Goal: Task Accomplishment & Management: Use online tool/utility

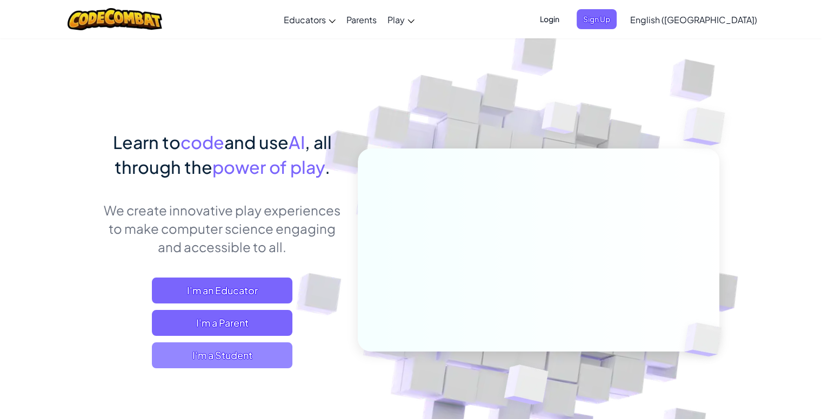
click at [262, 355] on span "I'm a Student" at bounding box center [222, 356] width 140 height 26
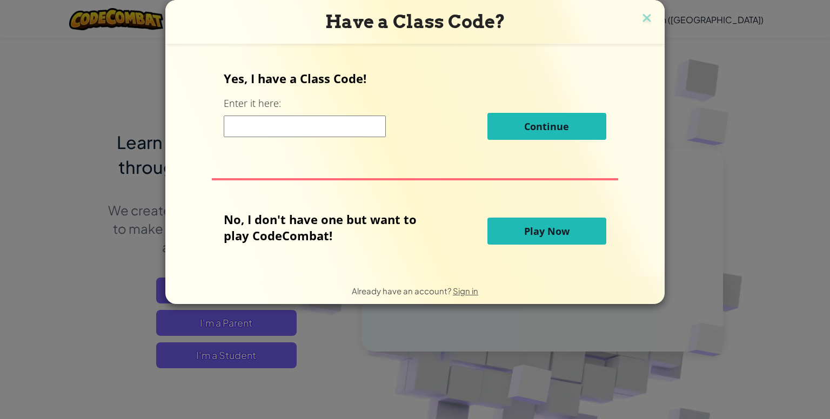
click at [331, 125] on input at bounding box center [305, 127] width 162 height 22
click at [538, 231] on span "Play Now" at bounding box center [546, 231] width 45 height 13
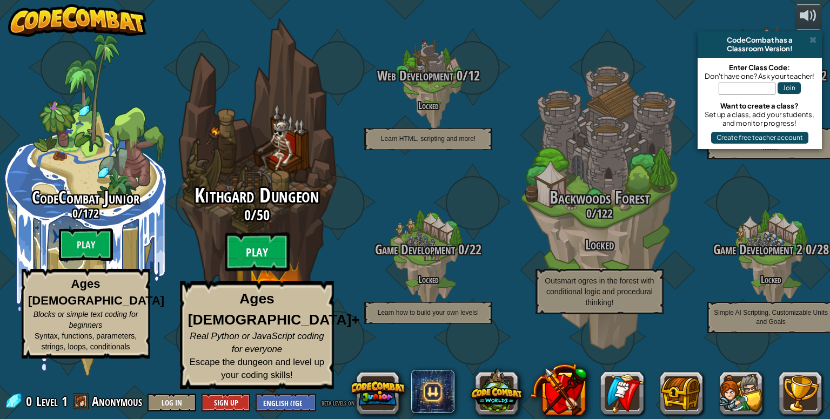
click at [263, 272] on btn "Play" at bounding box center [257, 252] width 65 height 39
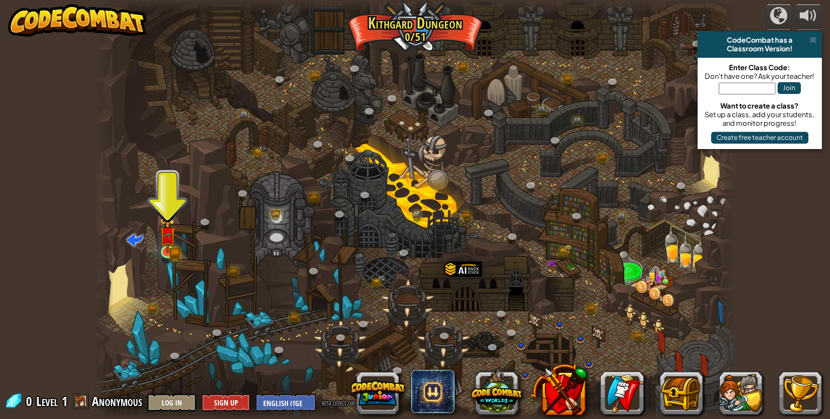
click at [175, 245] on img at bounding box center [167, 235] width 16 height 36
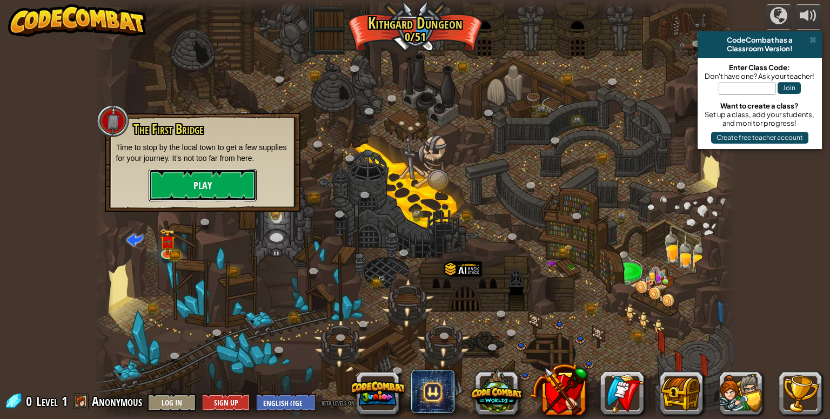
click at [216, 170] on button "Play" at bounding box center [203, 185] width 108 height 32
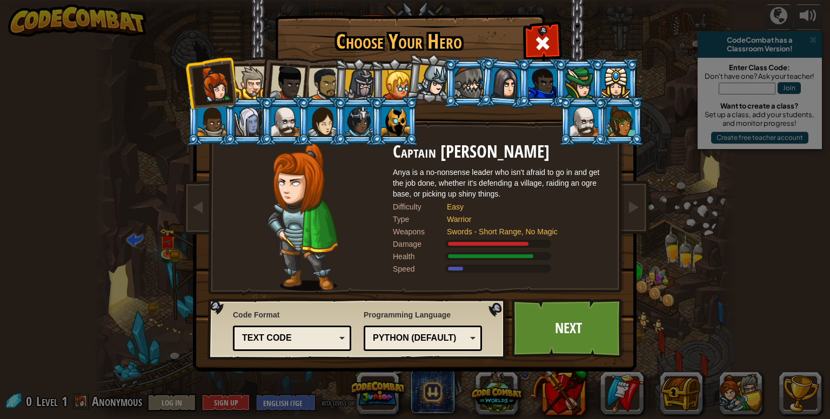
click at [323, 79] on div at bounding box center [324, 84] width 33 height 33
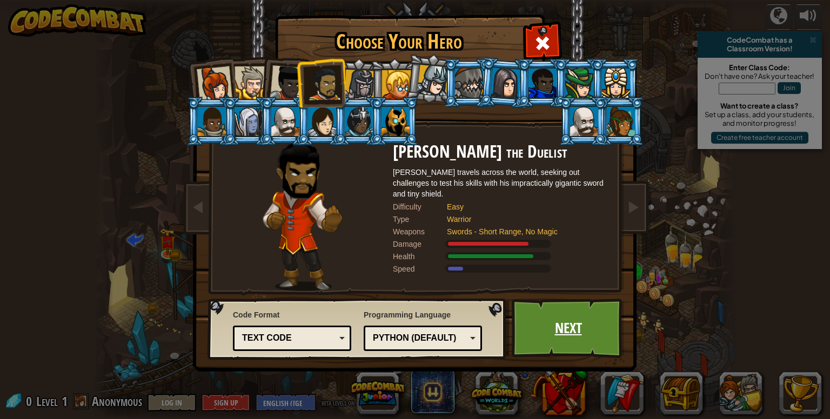
click at [537, 315] on link "Next" at bounding box center [568, 328] width 113 height 59
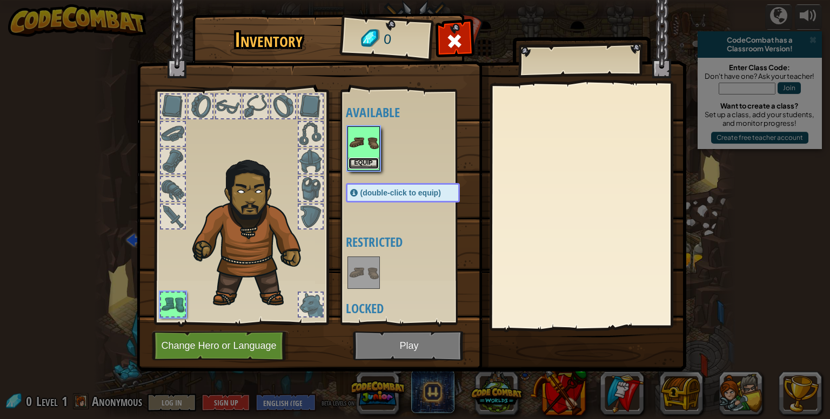
click at [365, 162] on button "Equip" at bounding box center [363, 163] width 30 height 11
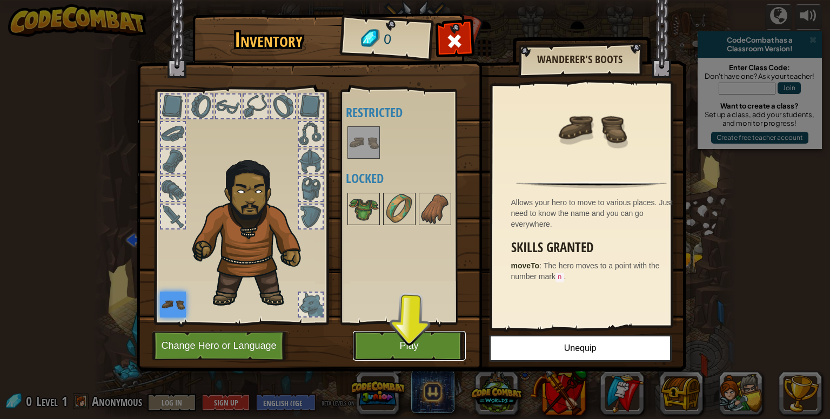
click at [426, 352] on button "Play" at bounding box center [409, 346] width 113 height 30
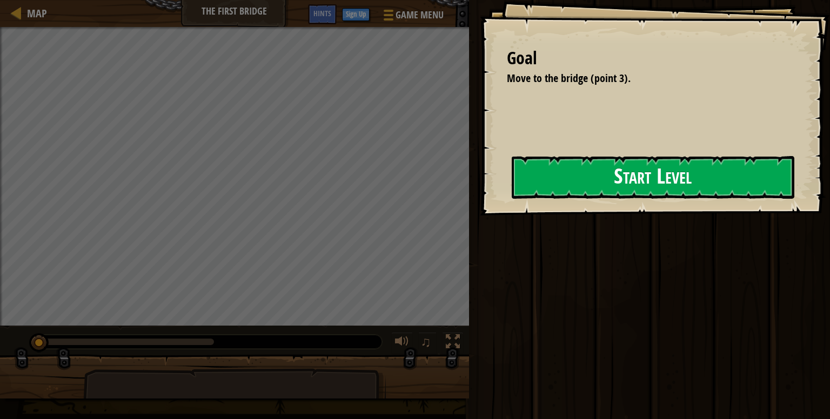
drag, startPoint x: 539, startPoint y: 176, endPoint x: 532, endPoint y: 182, distance: 9.6
click at [534, 182] on button "Start Level" at bounding box center [653, 177] width 283 height 43
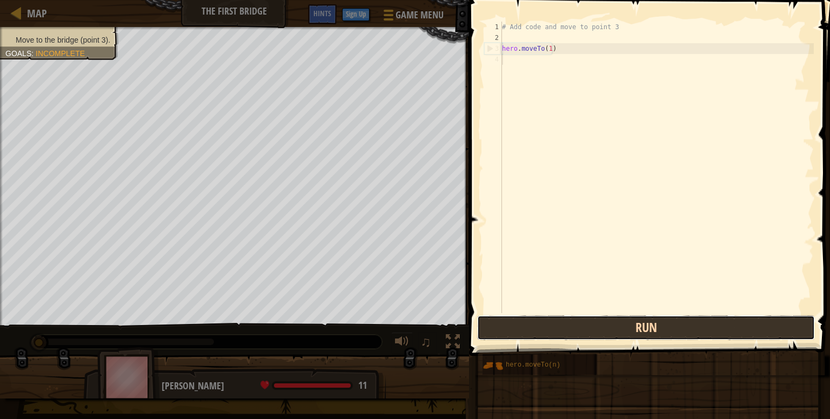
click at [567, 326] on button "Run" at bounding box center [646, 328] width 338 height 25
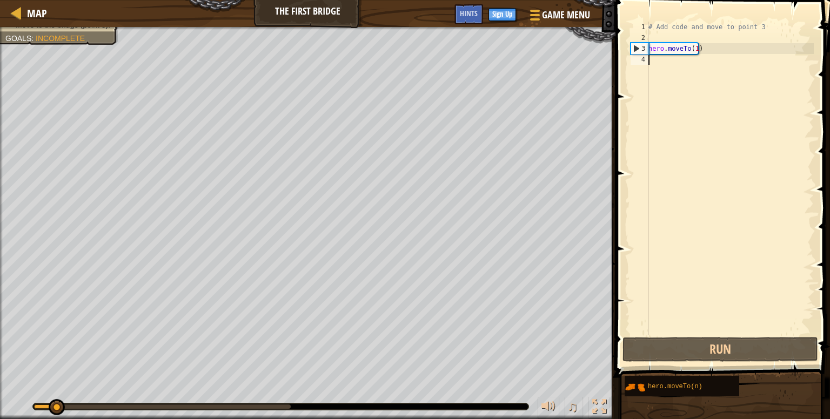
click at [669, 66] on div "# Add code and move to point 3 hero . moveTo ( 1 )" at bounding box center [729, 189] width 167 height 335
click at [683, 76] on div "# Add code and move to point 3 hero . moveTo ( 1 )" at bounding box center [729, 189] width 167 height 335
click at [679, 68] on div "# Add code and move to point 3 hero . moveTo ( 1 )" at bounding box center [729, 189] width 167 height 335
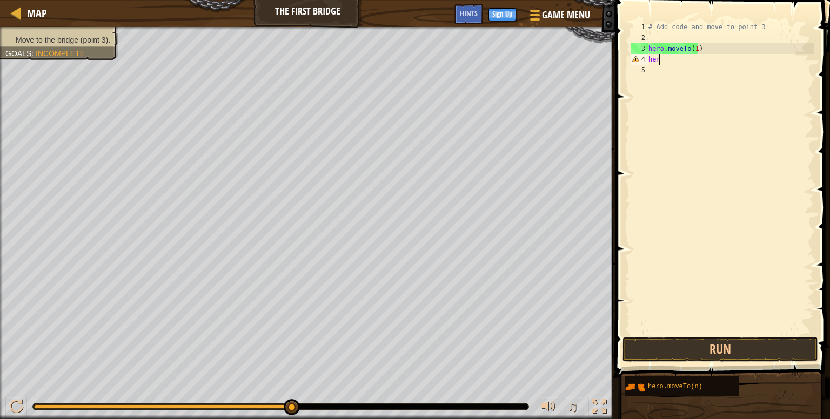
type textarea "h"
